Goal: Task Accomplishment & Management: Use online tool/utility

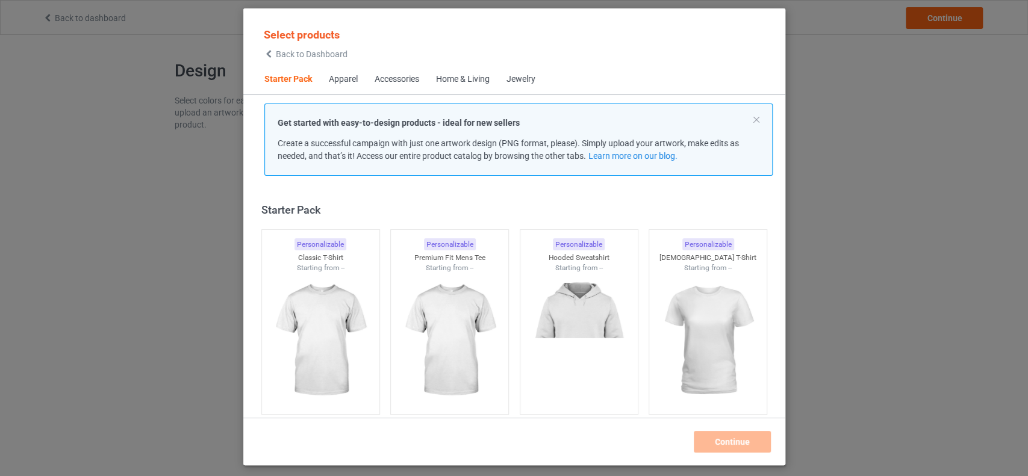
scroll to position [14, 0]
